Goal: Information Seeking & Learning: Find specific page/section

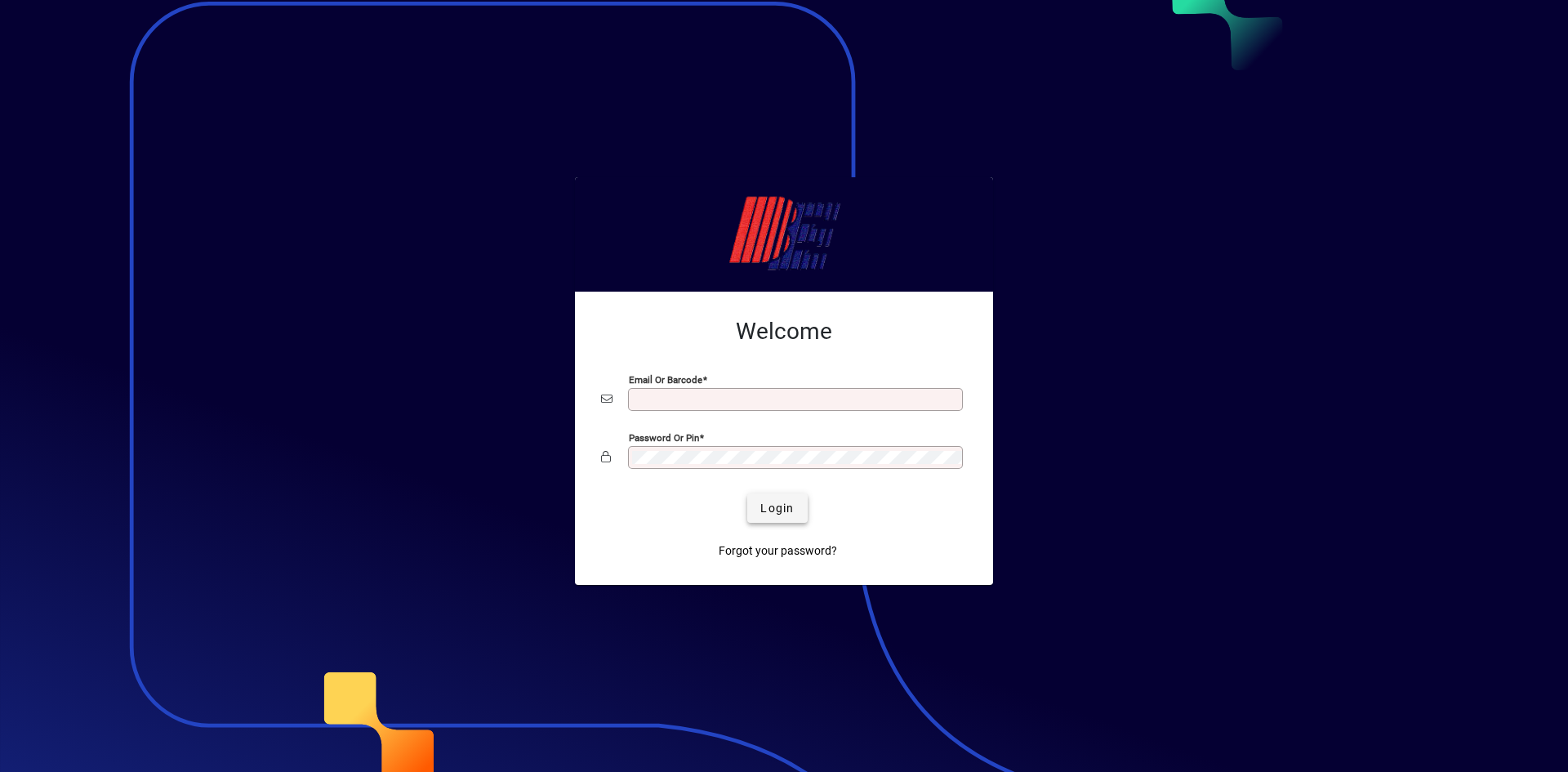
type input "**********"
click at [764, 500] on span "Login" at bounding box center [777, 509] width 34 height 17
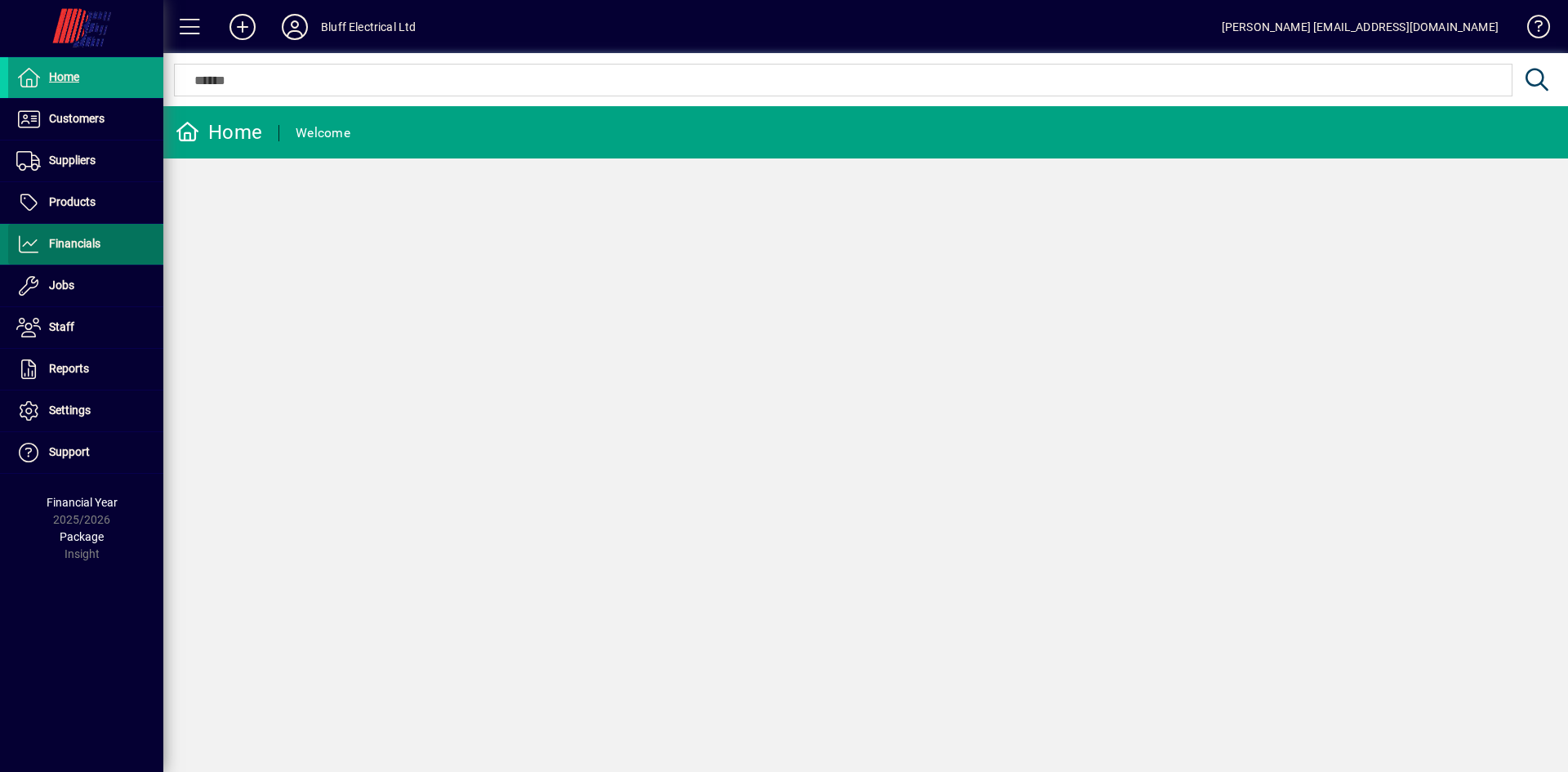
click at [79, 239] on span "Financials" at bounding box center [74, 244] width 52 height 13
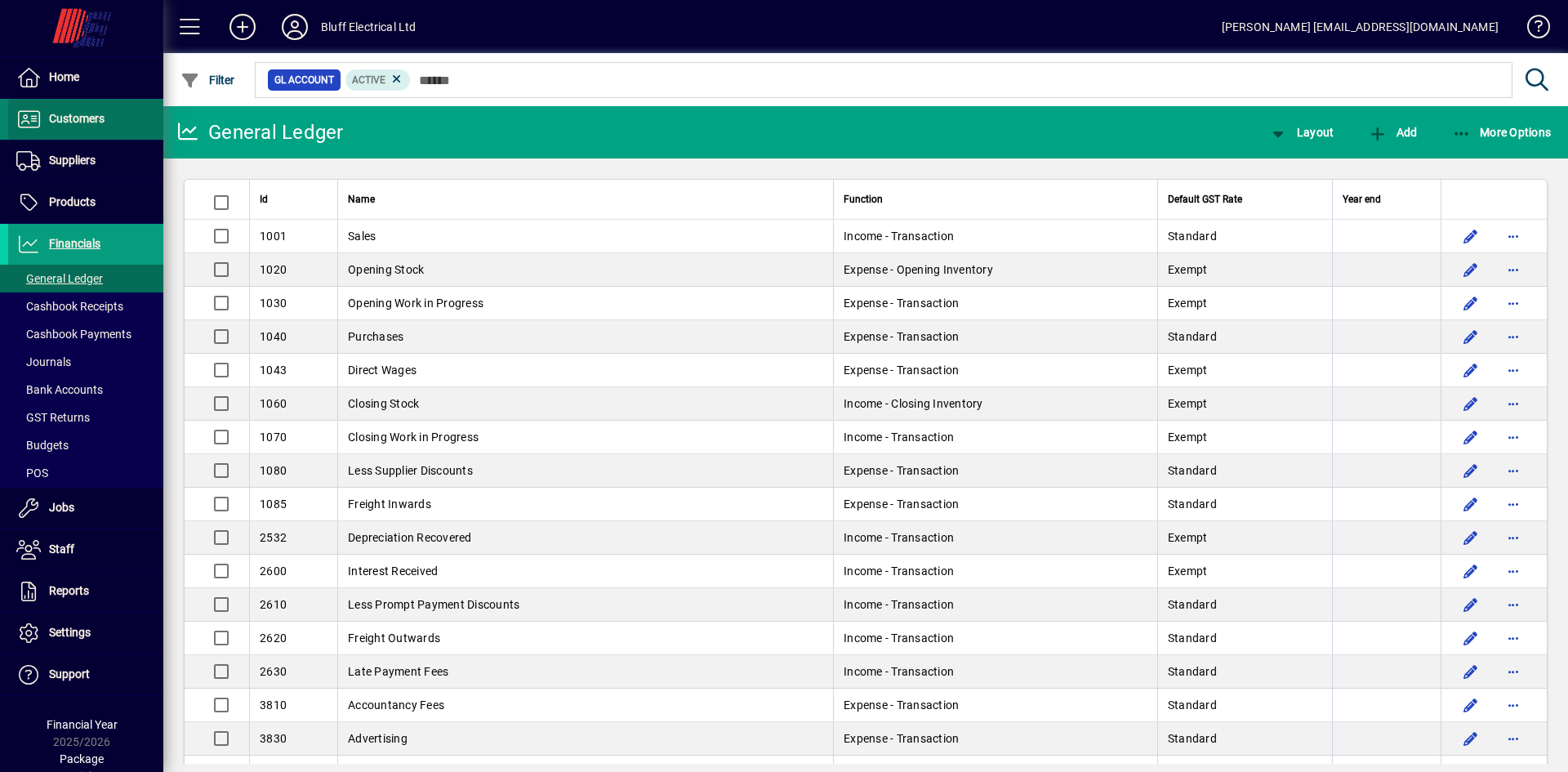
click at [93, 113] on span "Customers" at bounding box center [76, 118] width 55 height 13
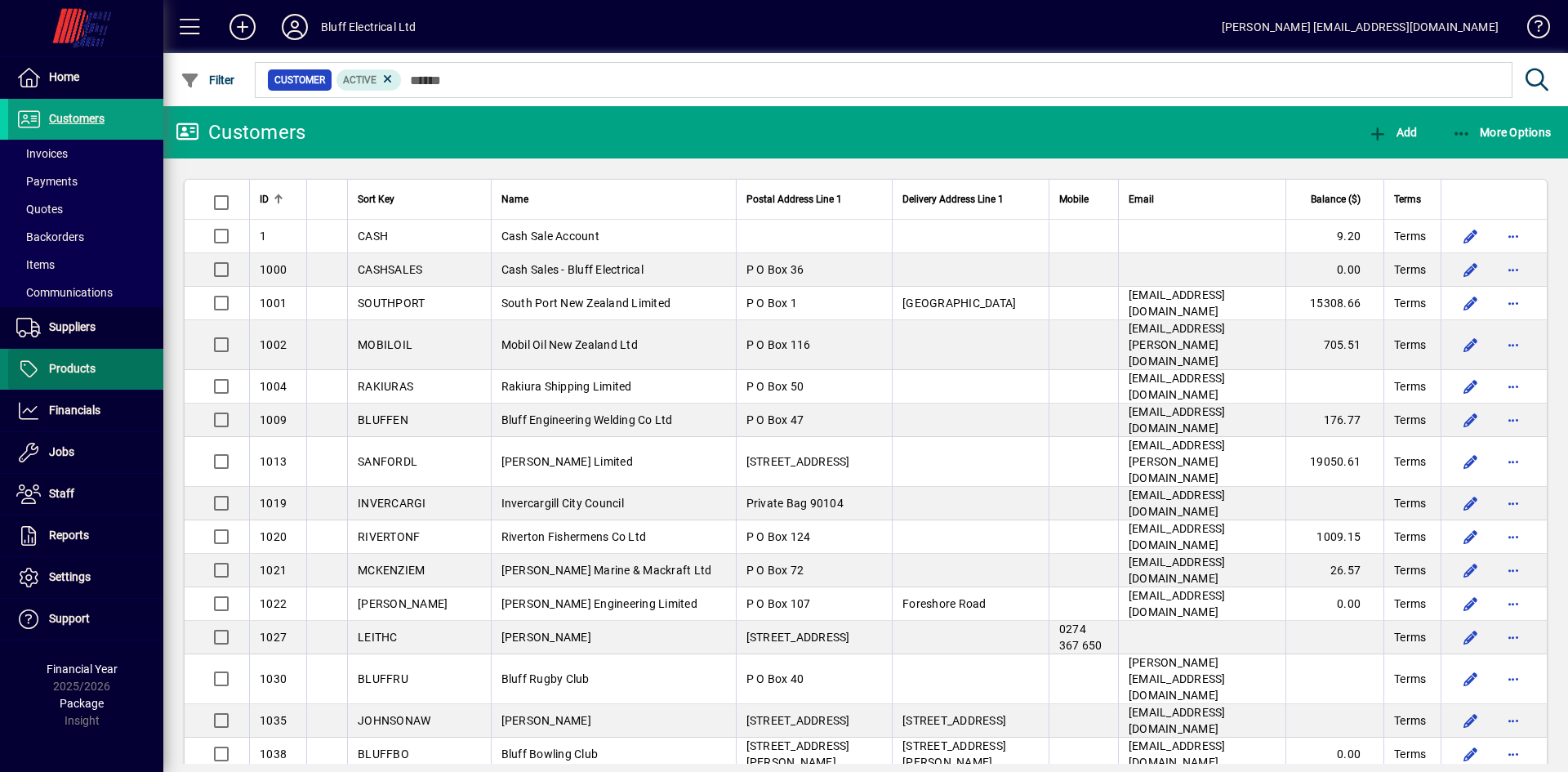
click at [79, 373] on span "Products" at bounding box center [72, 368] width 47 height 13
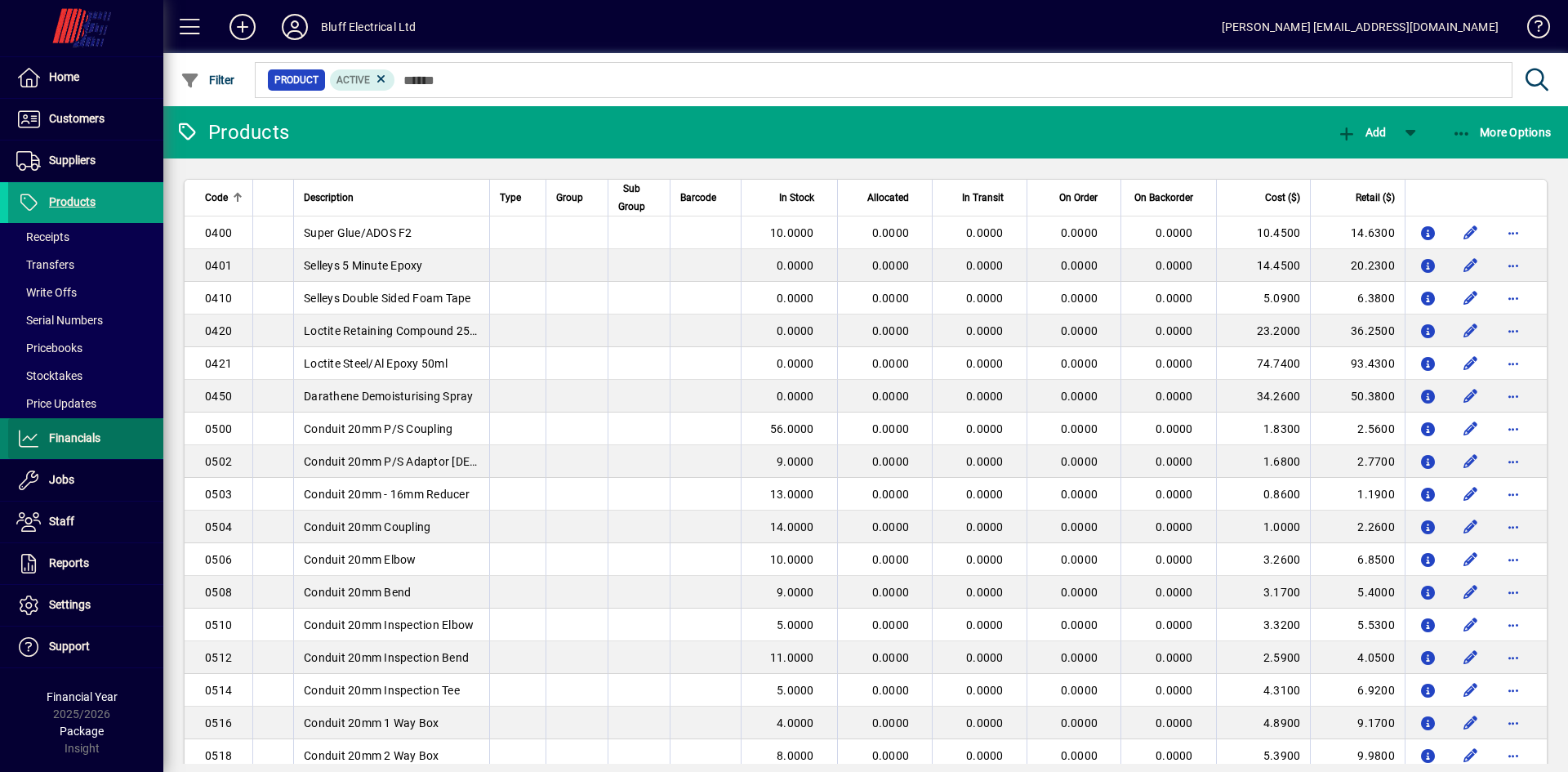
click at [50, 440] on span "Financials" at bounding box center [74, 438] width 52 height 13
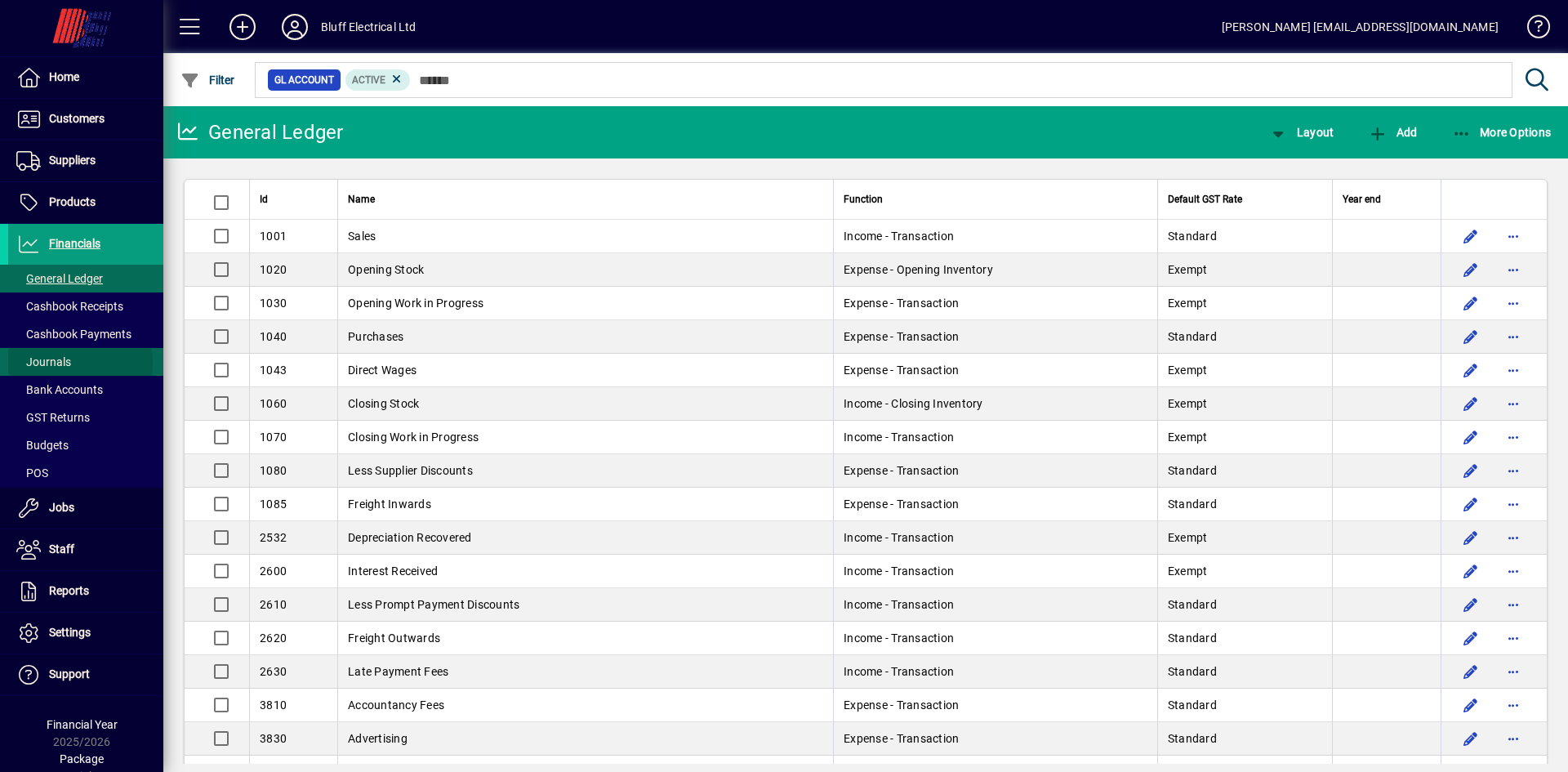
click at [58, 364] on span "Journals" at bounding box center [43, 362] width 54 height 13
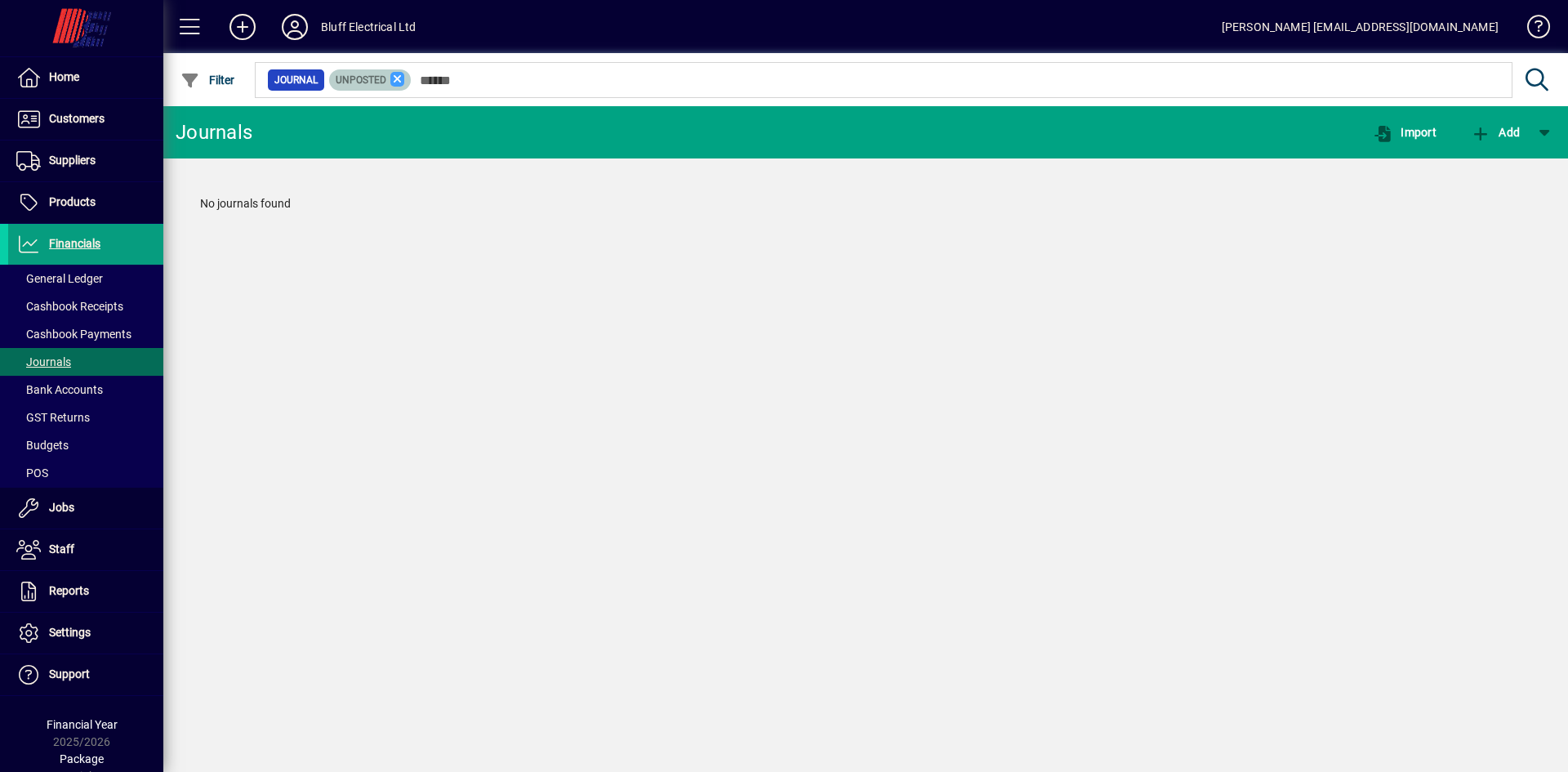
click at [400, 79] on icon at bounding box center [398, 80] width 15 height 15
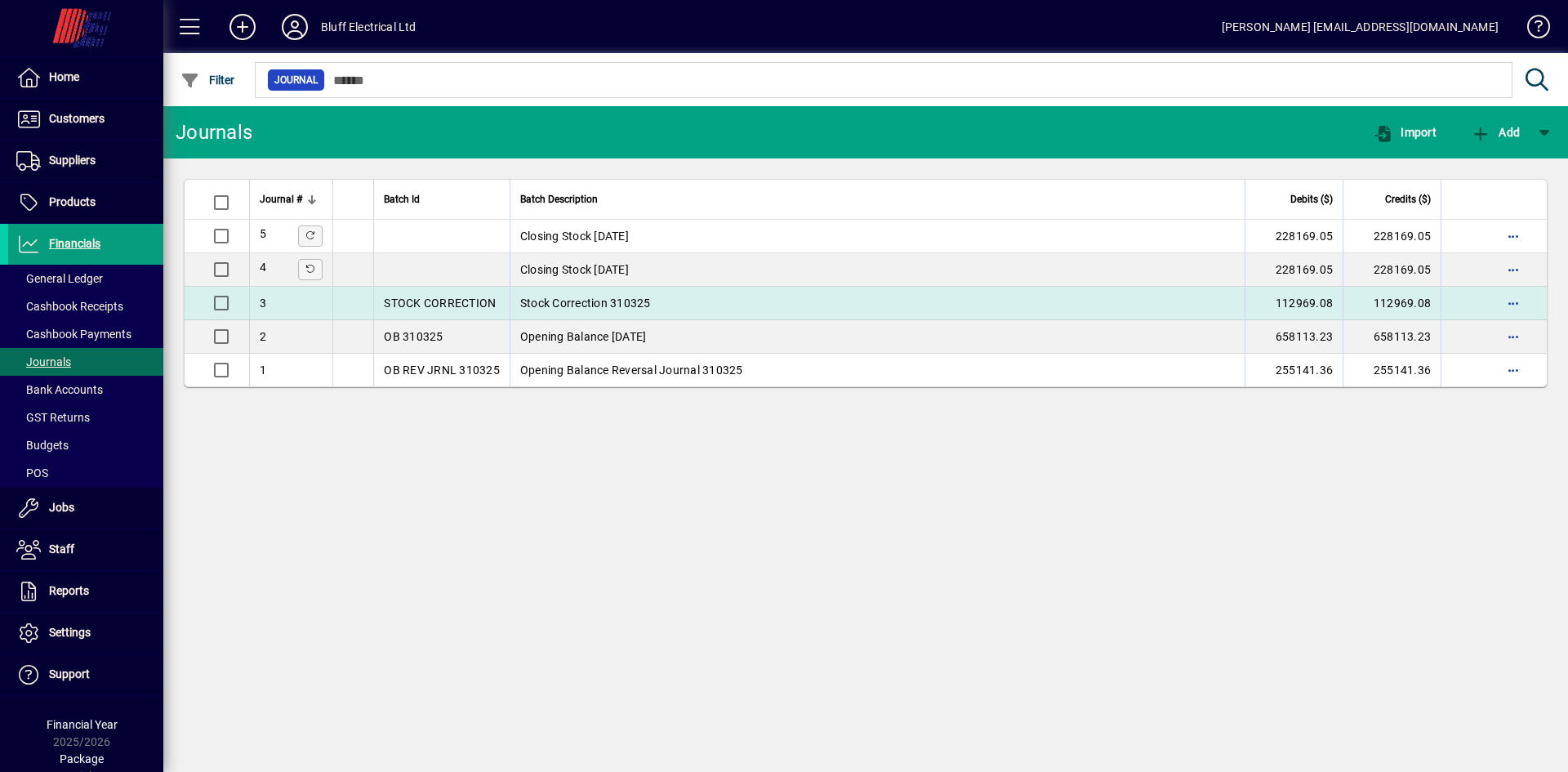
click at [424, 300] on td "STOCK CORRECTION" at bounding box center [441, 304] width 137 height 34
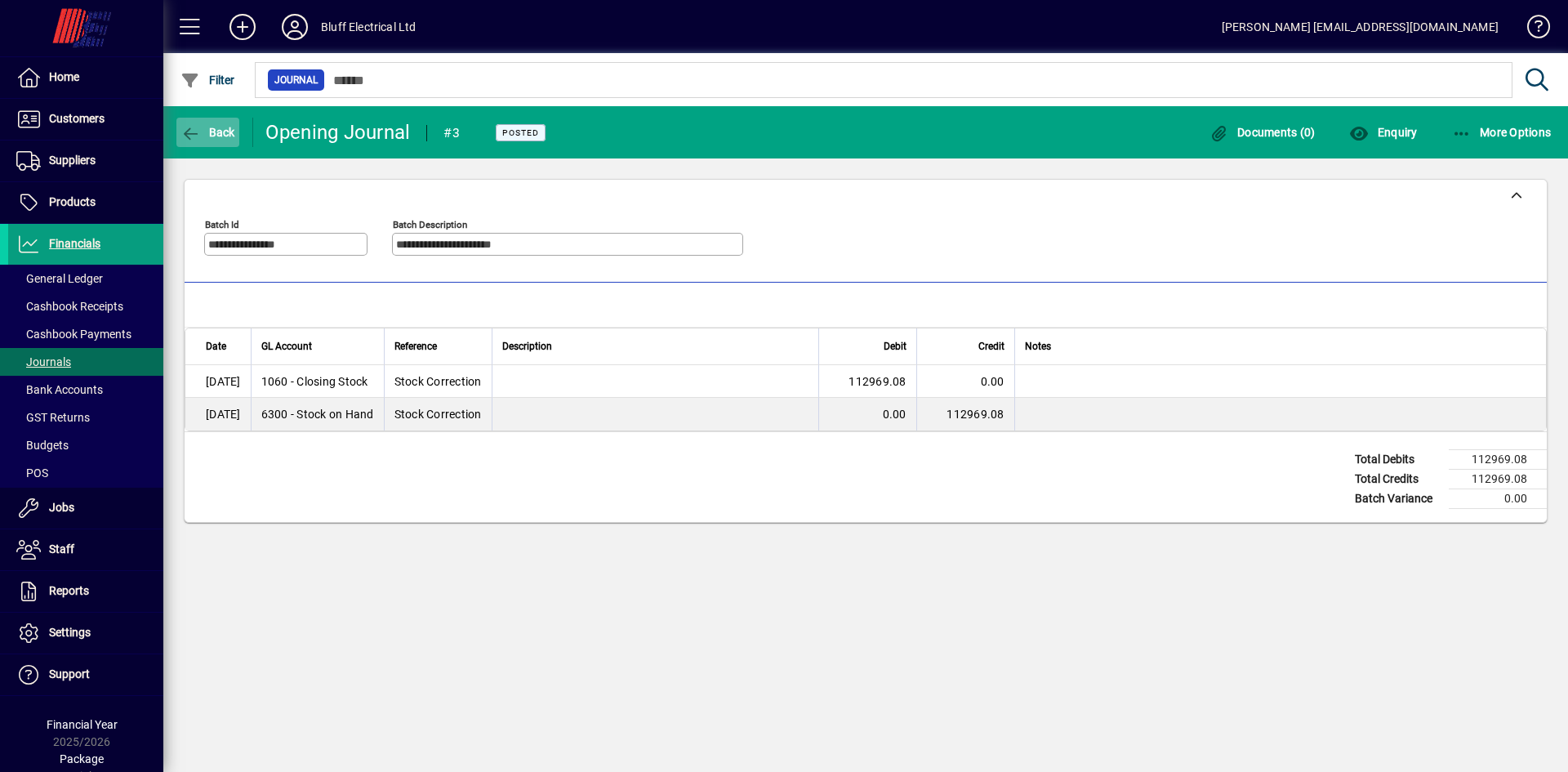
click at [213, 130] on span "Back" at bounding box center [208, 132] width 54 height 13
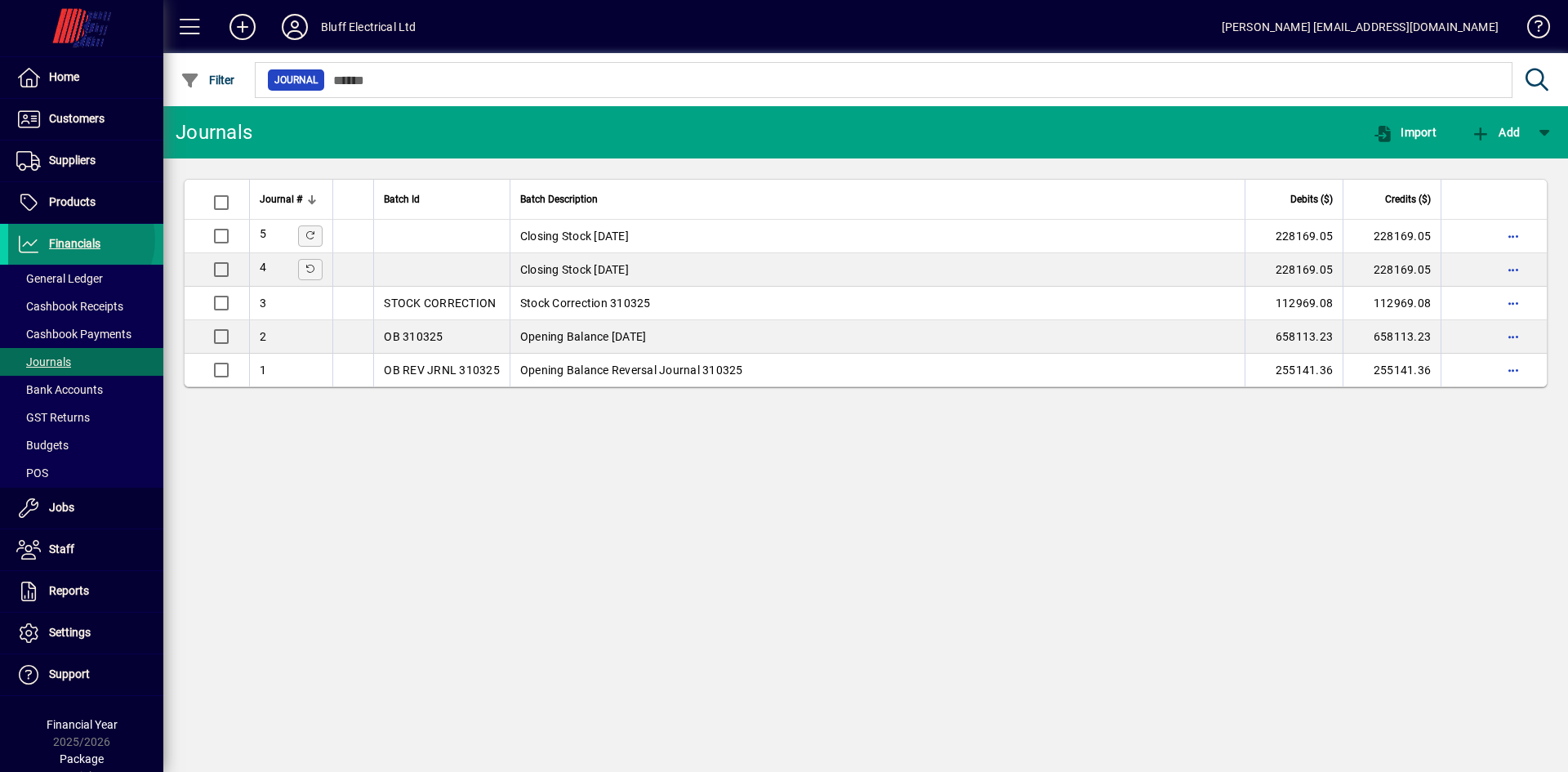
click at [73, 239] on span "Financials" at bounding box center [74, 244] width 52 height 13
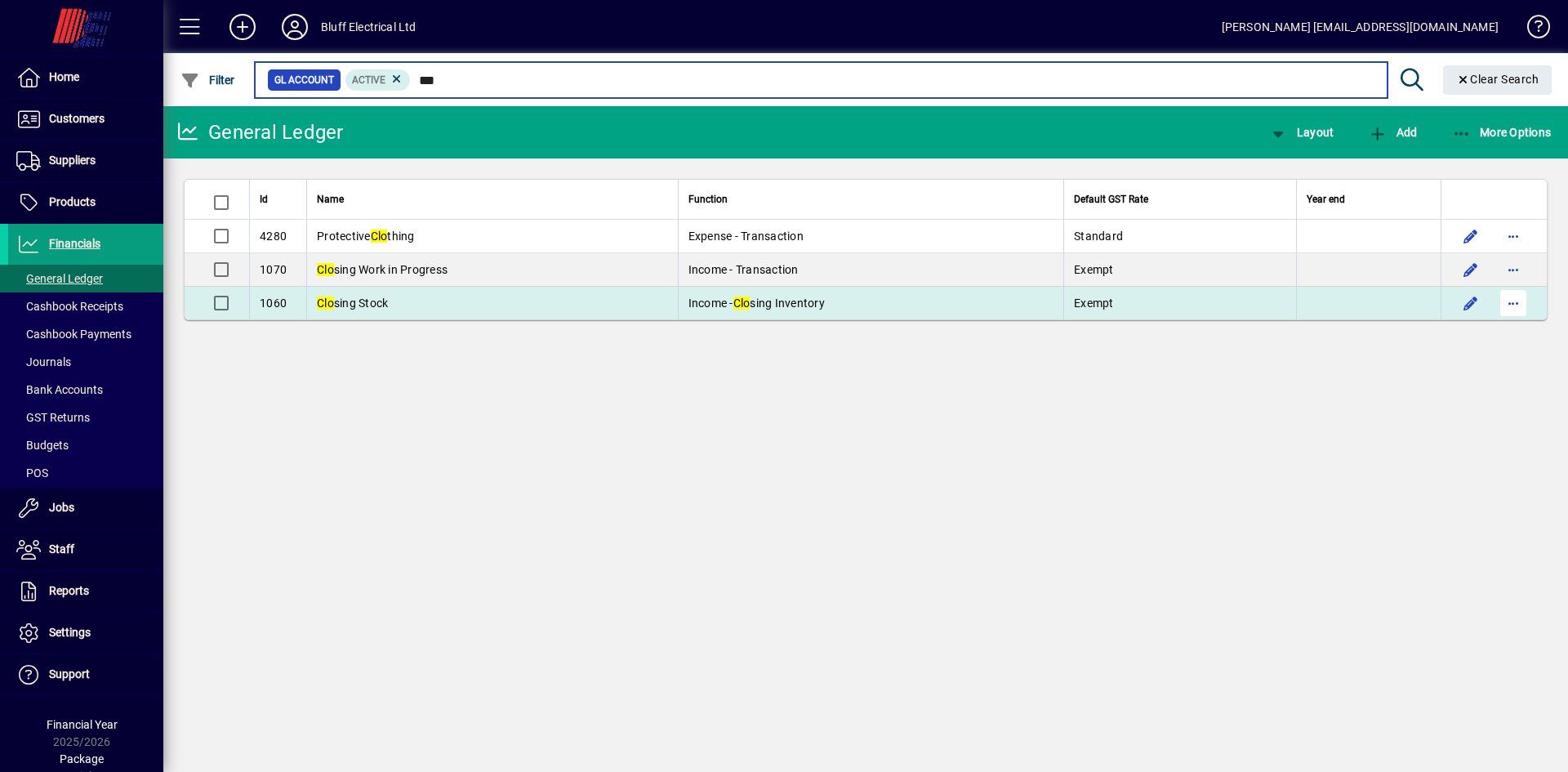
type input "***"
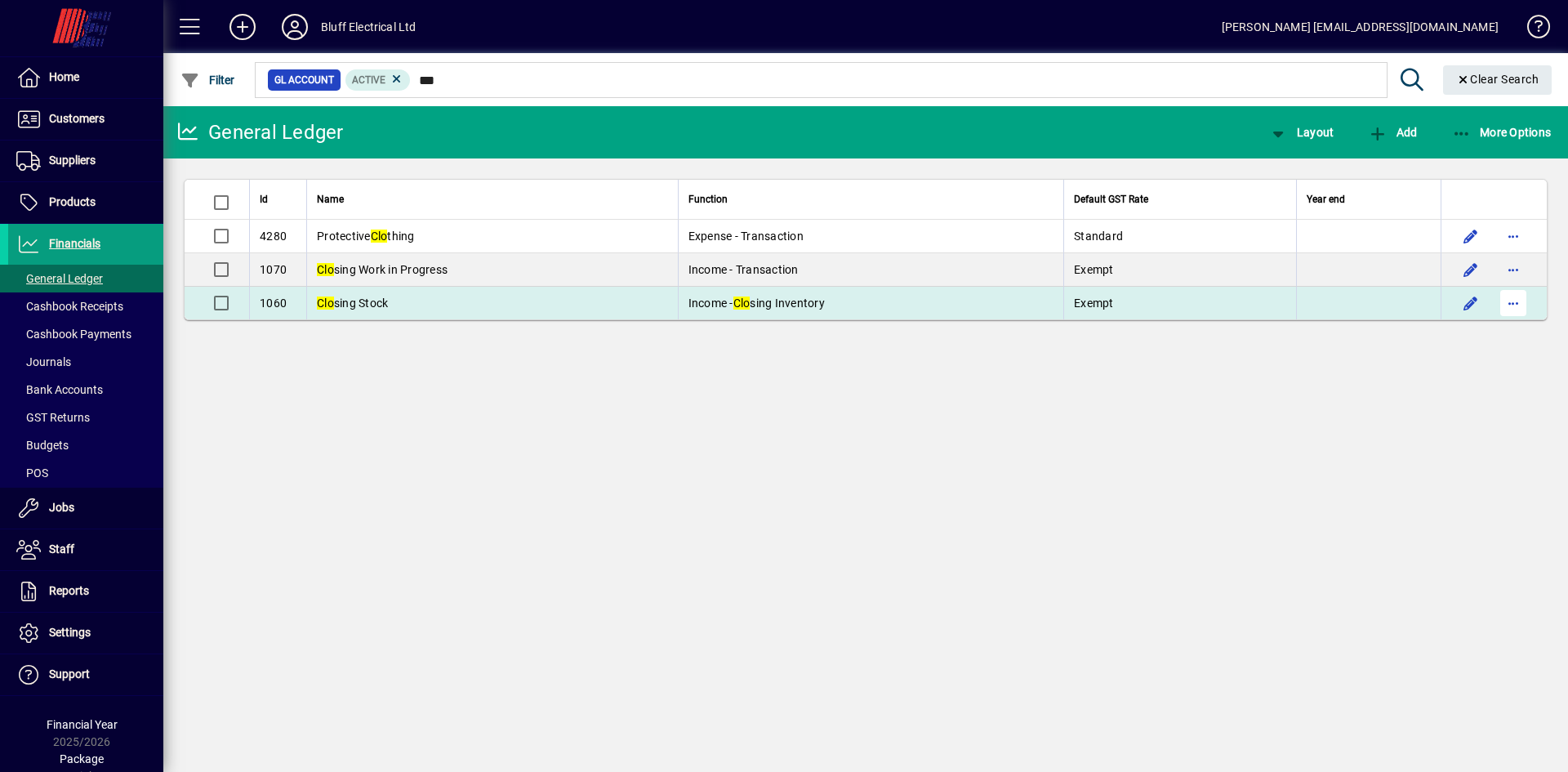
click at [1517, 303] on span "button" at bounding box center [1514, 304] width 39 height 39
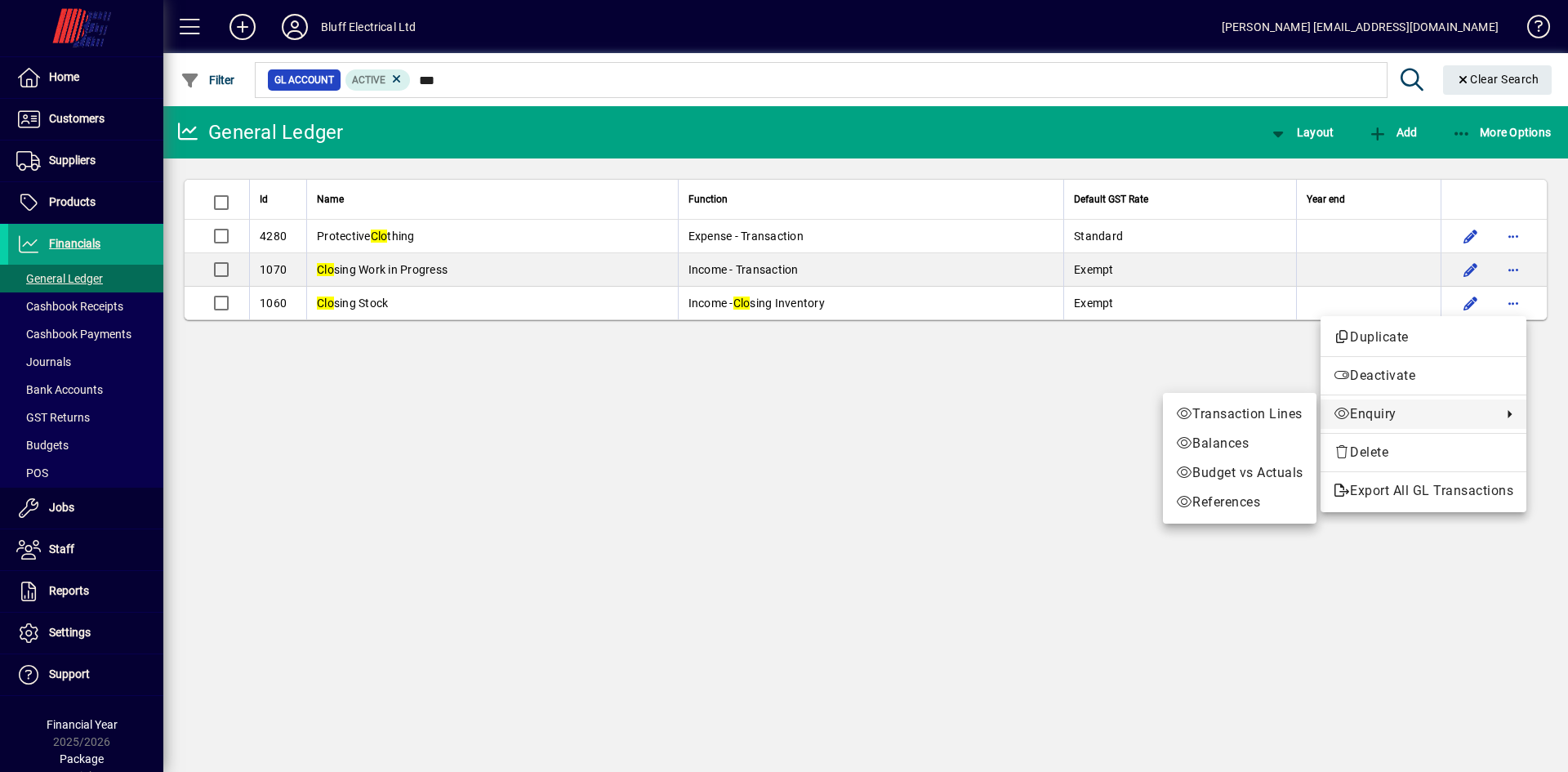
click at [1372, 419] on span "Enquiry" at bounding box center [1413, 414] width 160 height 20
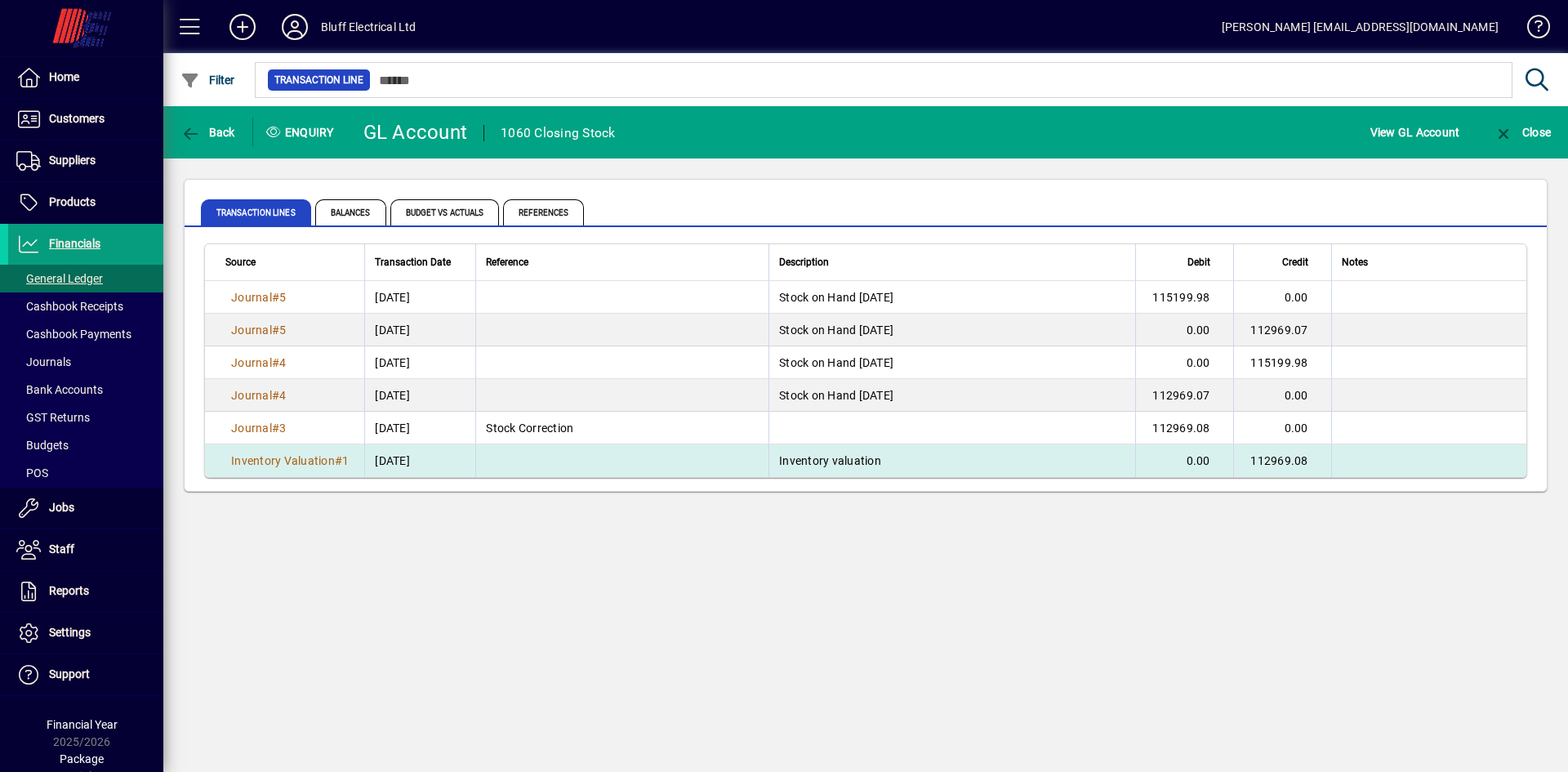
click at [389, 466] on span "[DATE]" at bounding box center [392, 460] width 35 height 16
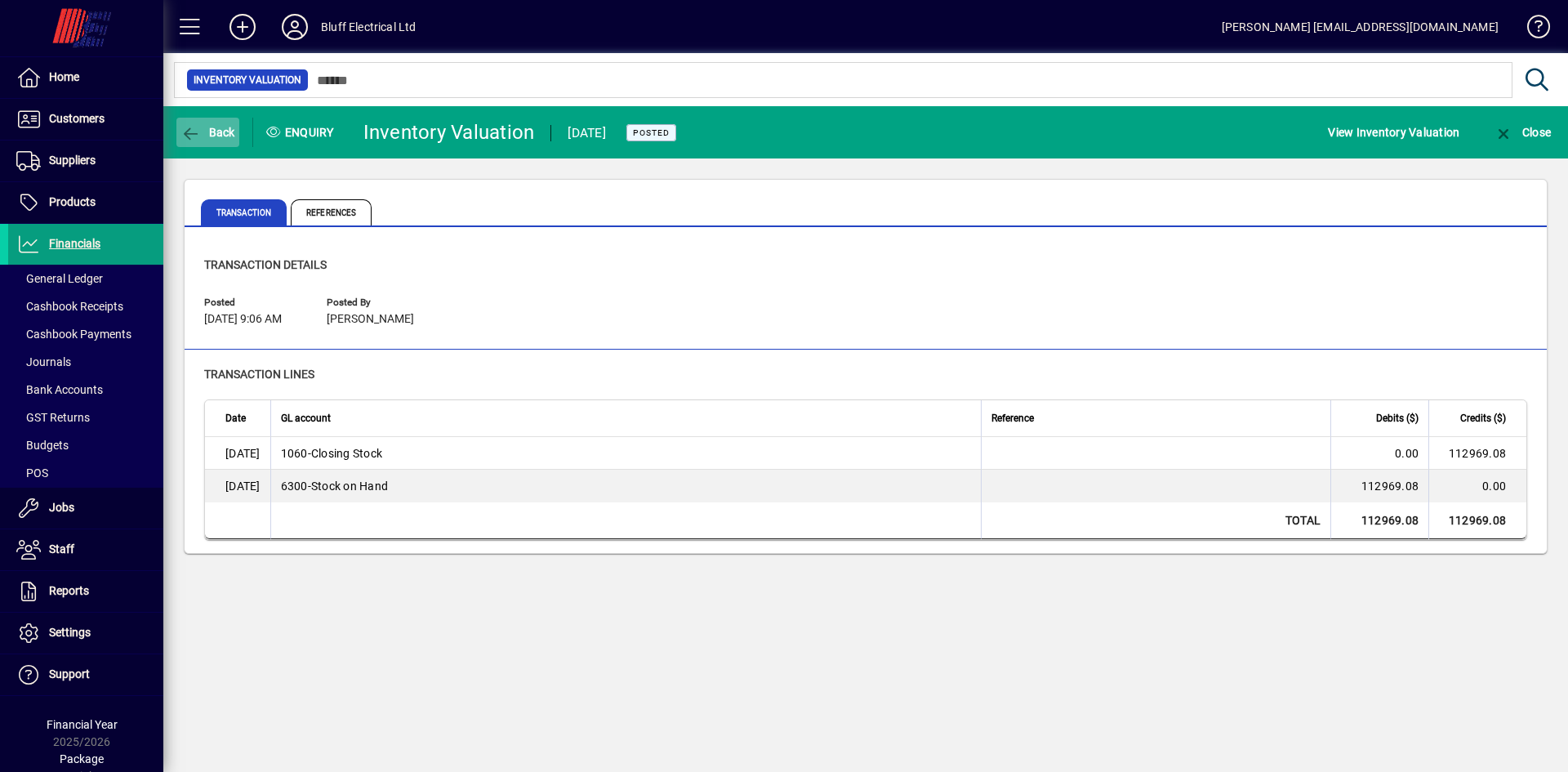
click at [197, 126] on icon "button" at bounding box center [191, 133] width 21 height 16
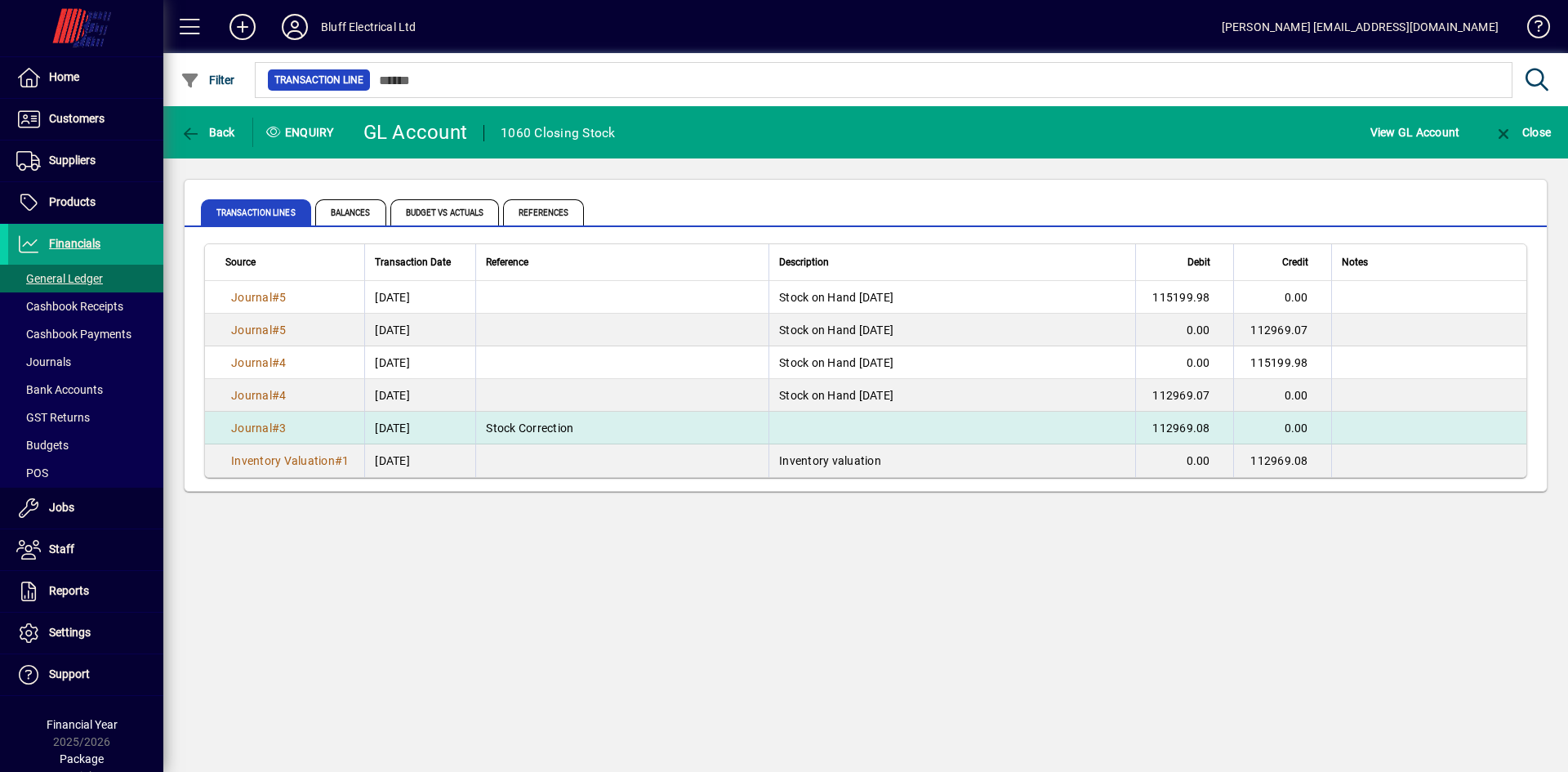
click at [309, 423] on td "Journal # 3" at bounding box center [285, 427] width 159 height 33
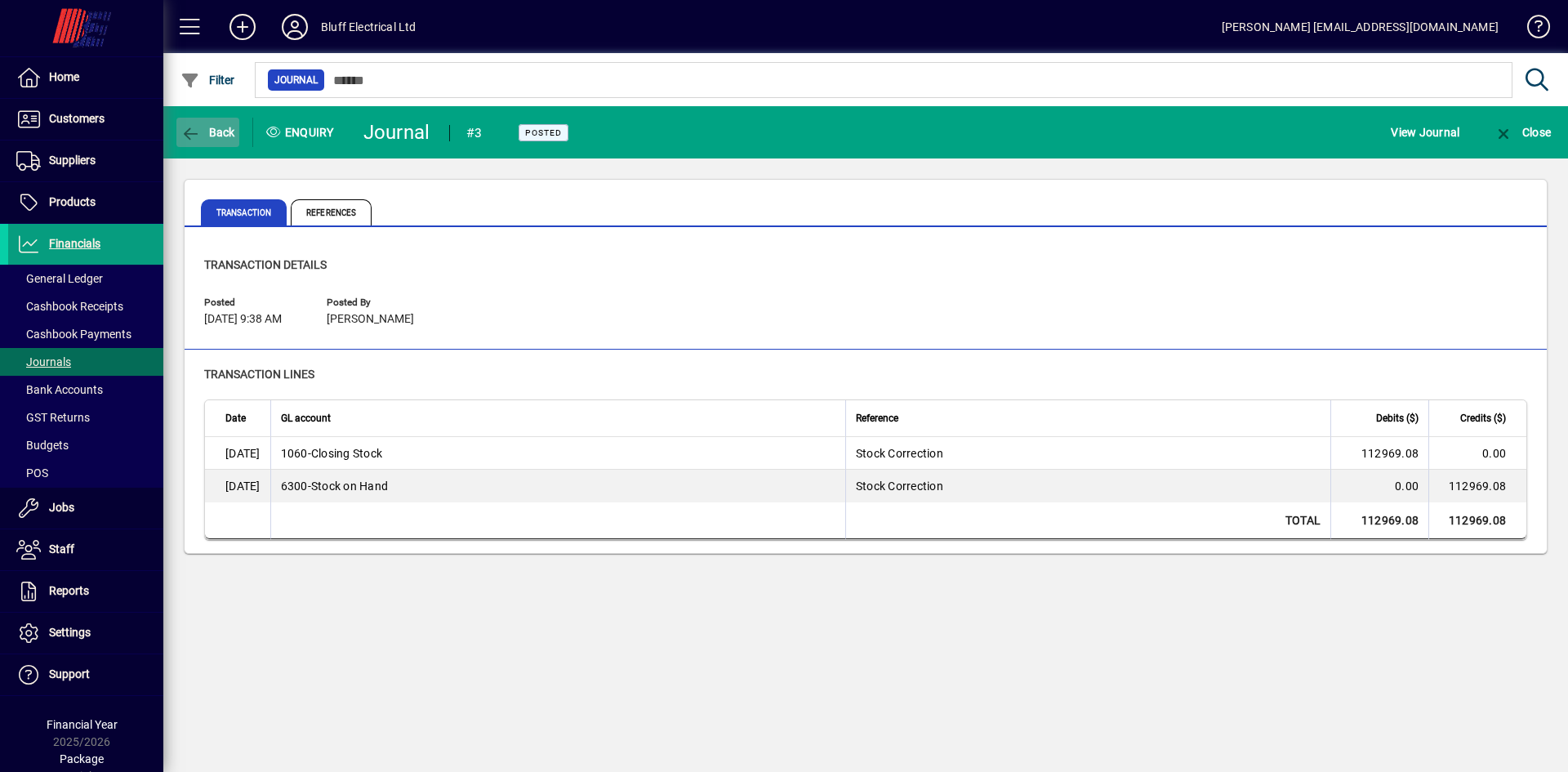
click at [212, 137] on span "Back" at bounding box center [208, 132] width 54 height 13
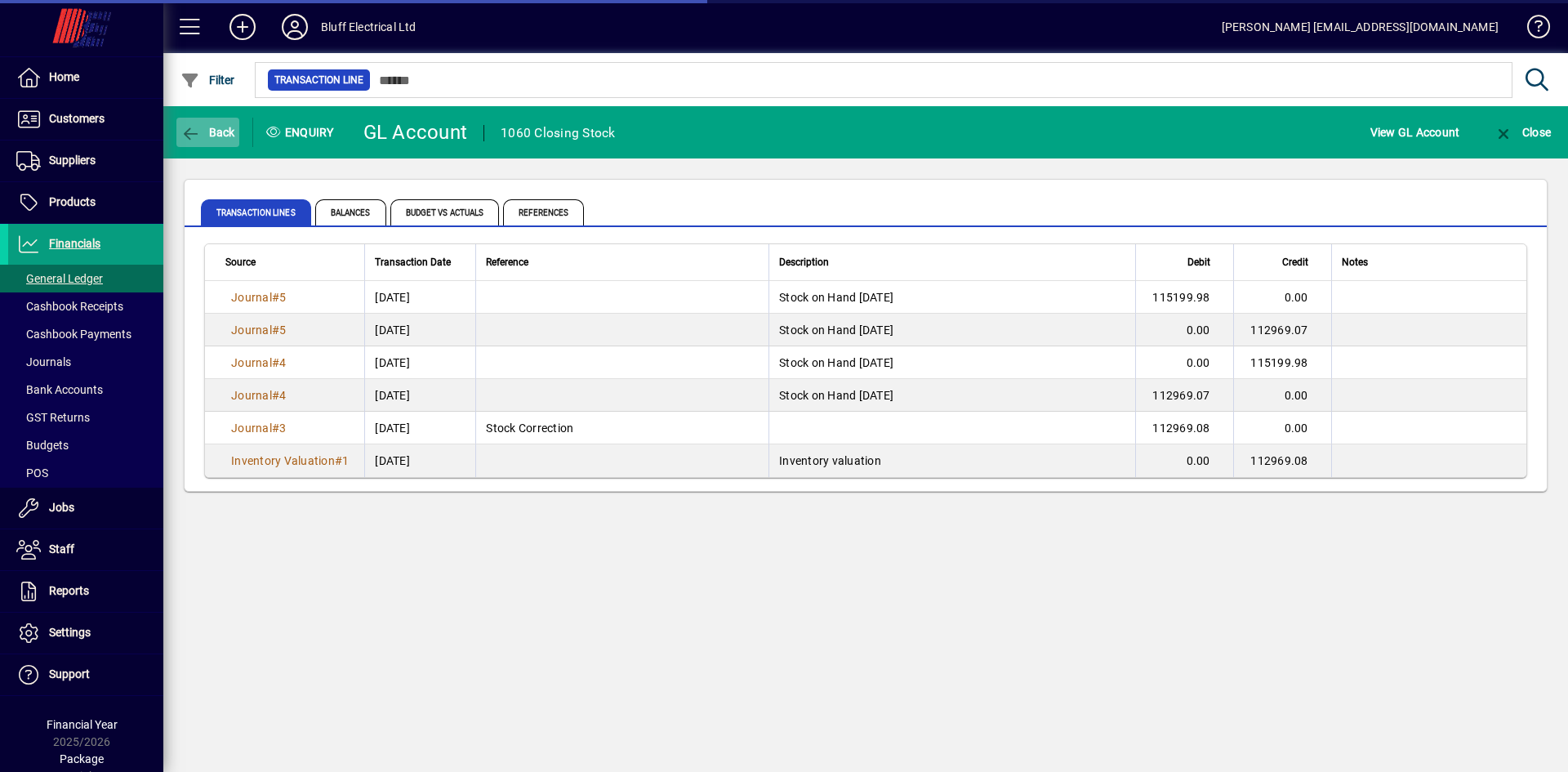
click at [200, 131] on span "Back" at bounding box center [208, 132] width 54 height 13
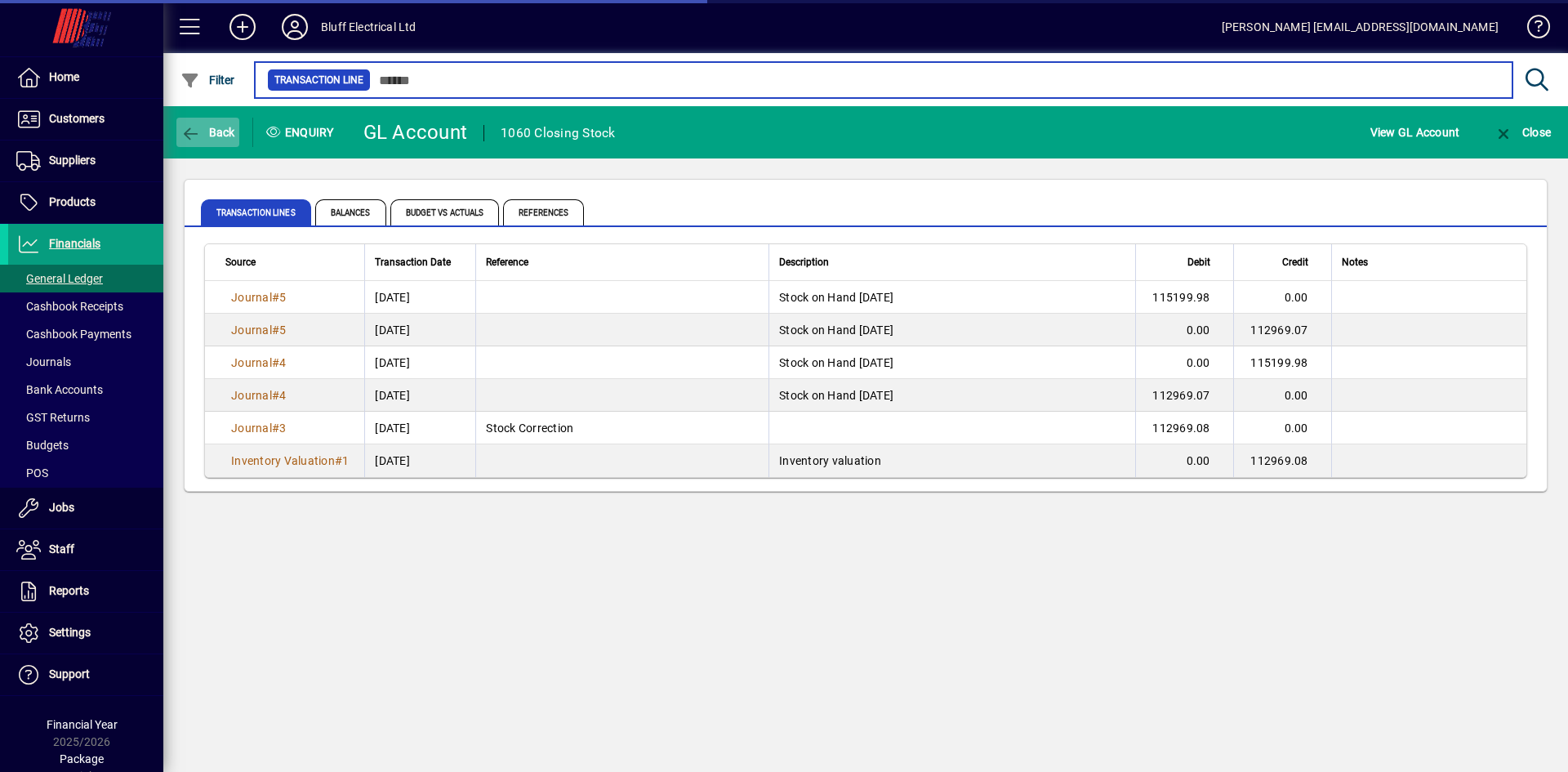
type input "***"
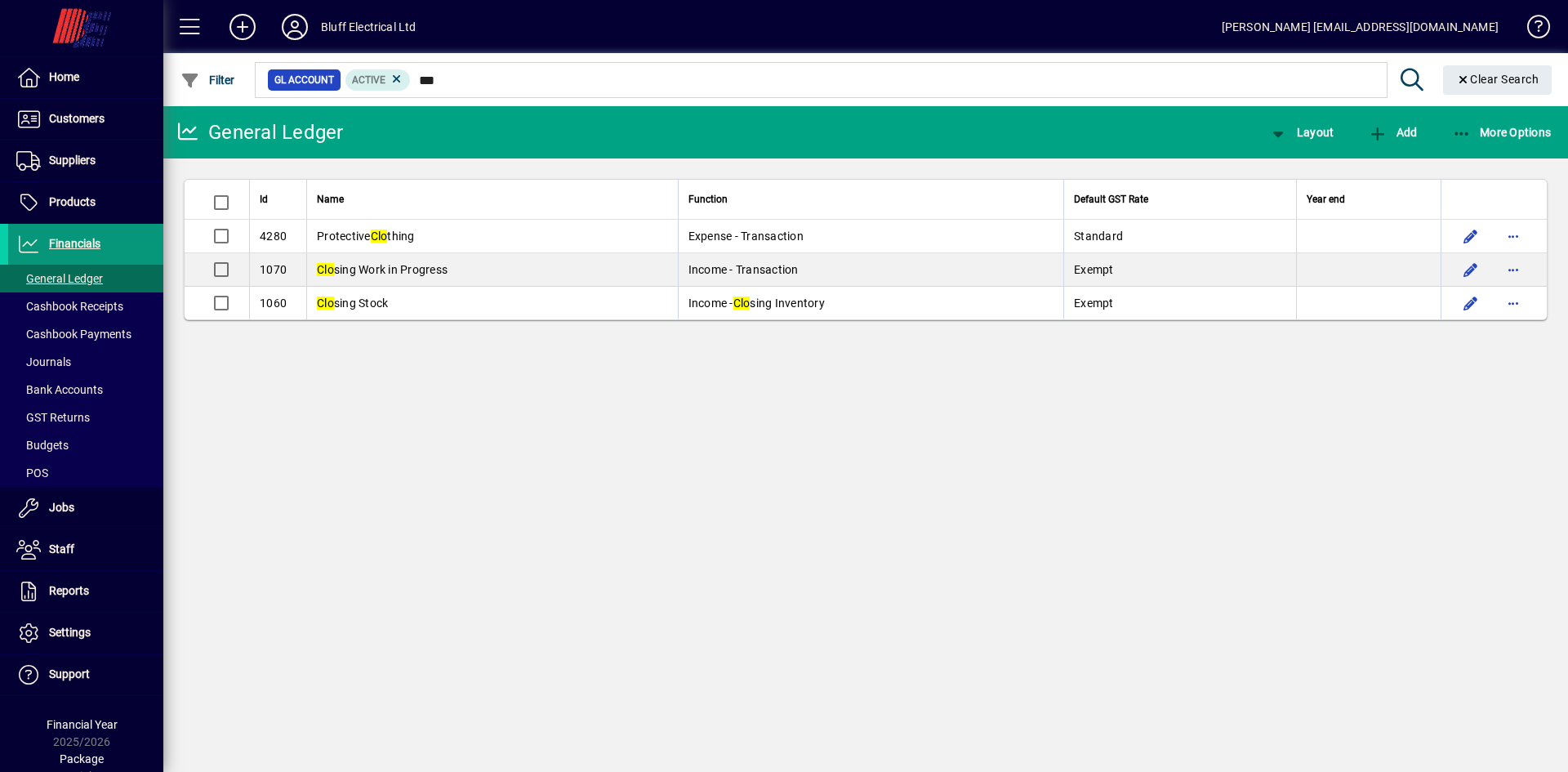
click at [50, 245] on span "Financials" at bounding box center [74, 244] width 52 height 13
